Goal: Task Accomplishment & Management: Complete application form

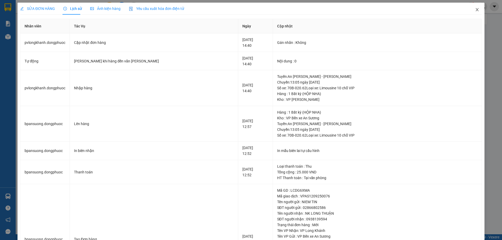
click at [475, 10] on icon "close" at bounding box center [477, 10] width 4 height 4
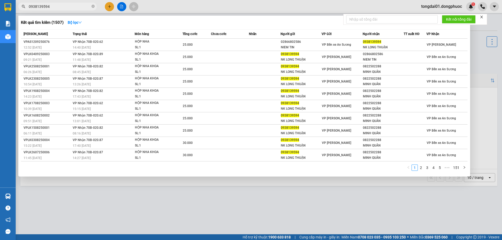
click at [52, 6] on input "0938139594" at bounding box center [60, 7] width 62 height 6
paste input "7092333"
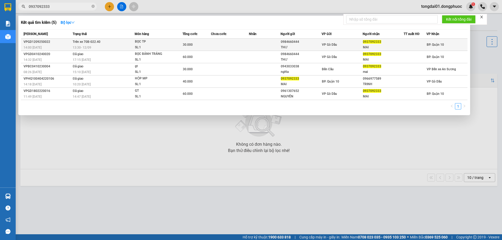
type input "0937092333"
click at [71, 46] on td "Trên xe 70B-022.40 13:30 [DATE]" at bounding box center [102, 45] width 63 height 12
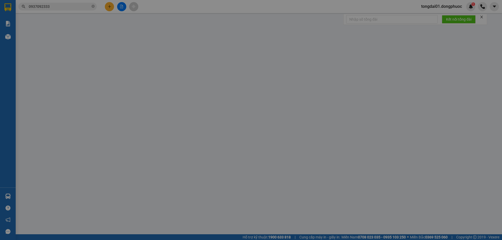
type input "0984660444"
type input "THƯ"
type input "0937092333"
type input "MAI"
type input "30.000"
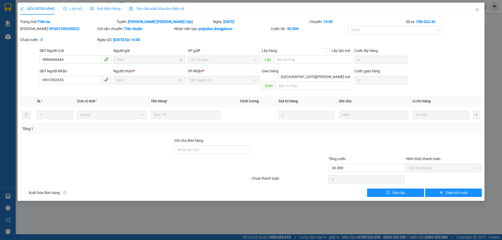
click at [69, 7] on span "Lịch sử" at bounding box center [72, 9] width 19 height 4
